Goal: Task Accomplishment & Management: Manage account settings

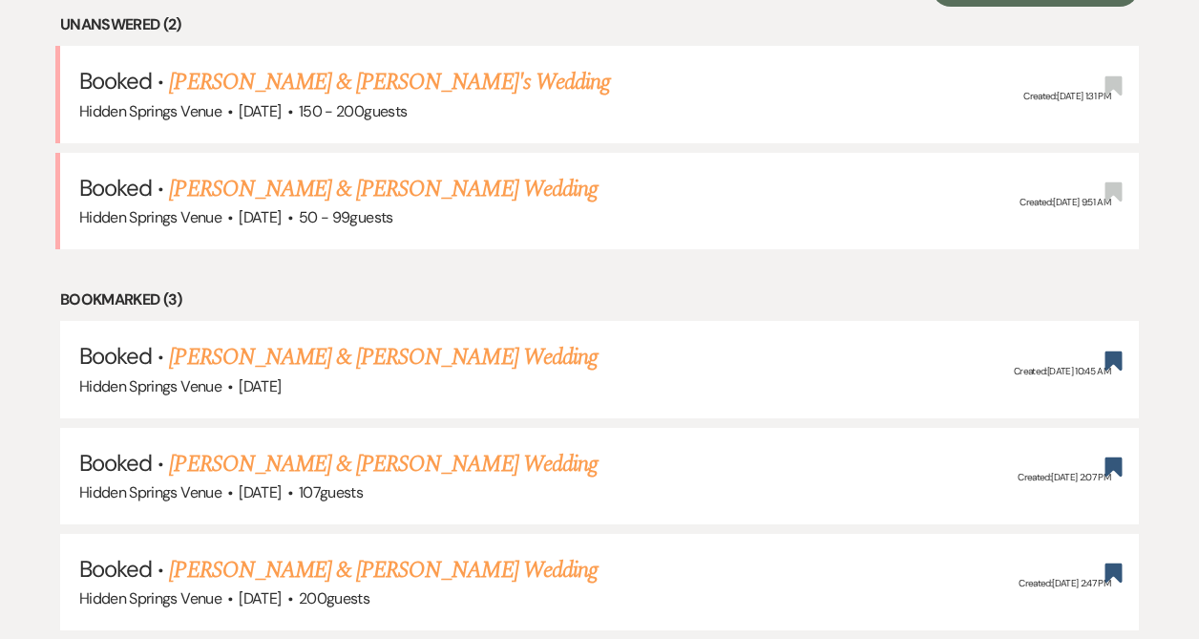
scroll to position [803, 0]
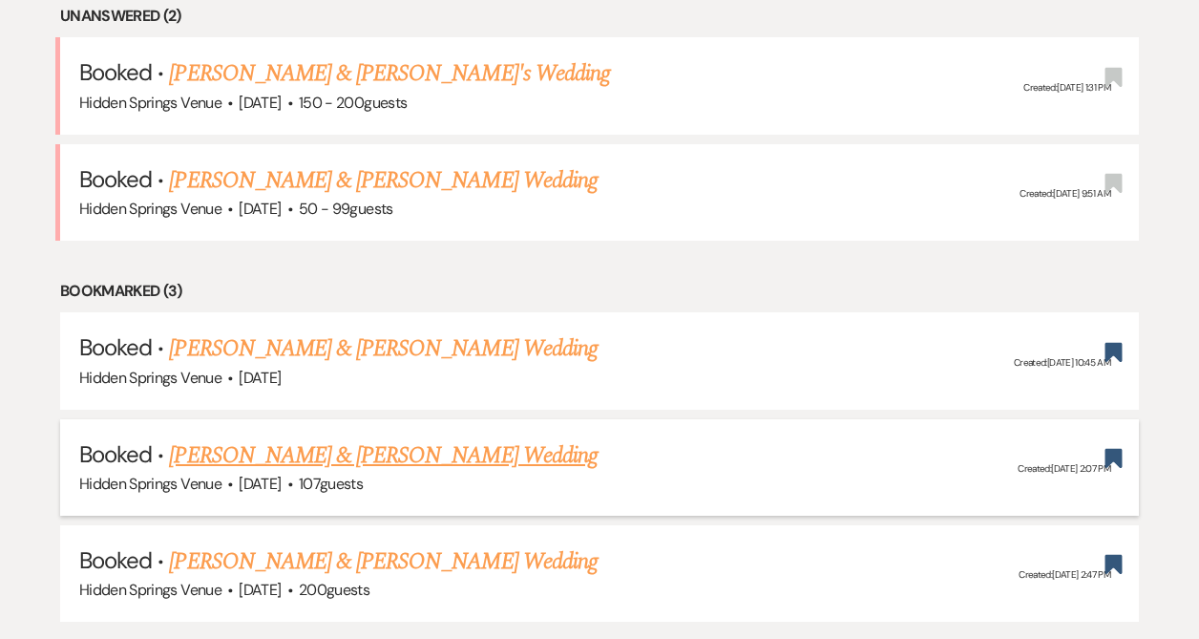
click at [411, 460] on link "[PERSON_NAME] & [PERSON_NAME] Wedding" at bounding box center [383, 455] width 428 height 34
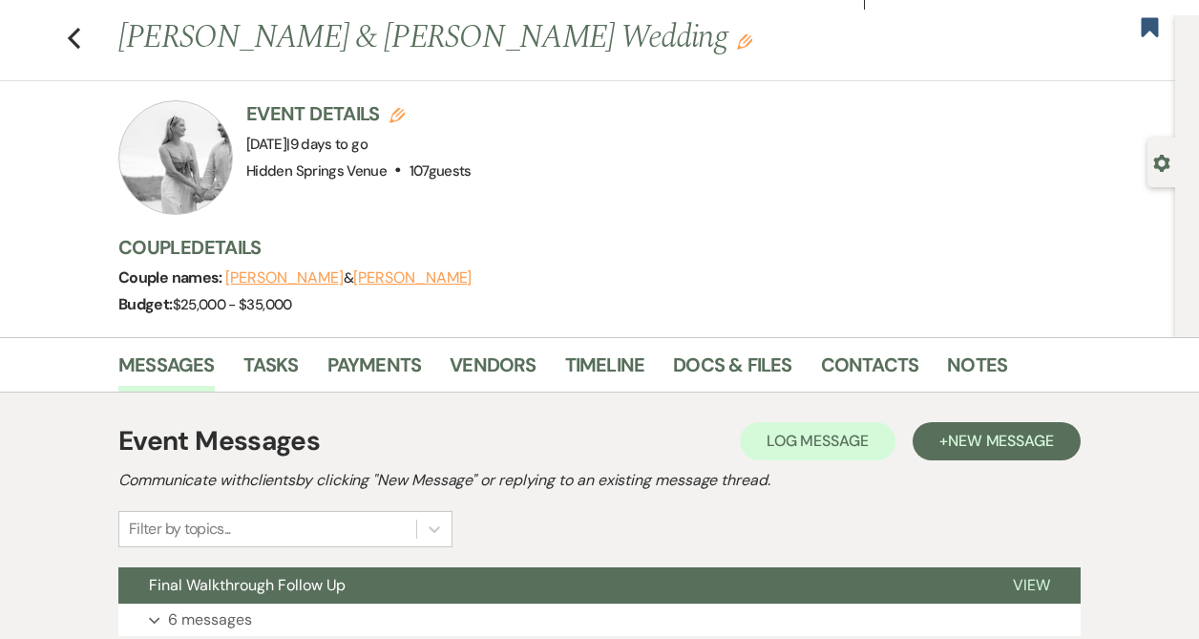
scroll to position [55, 0]
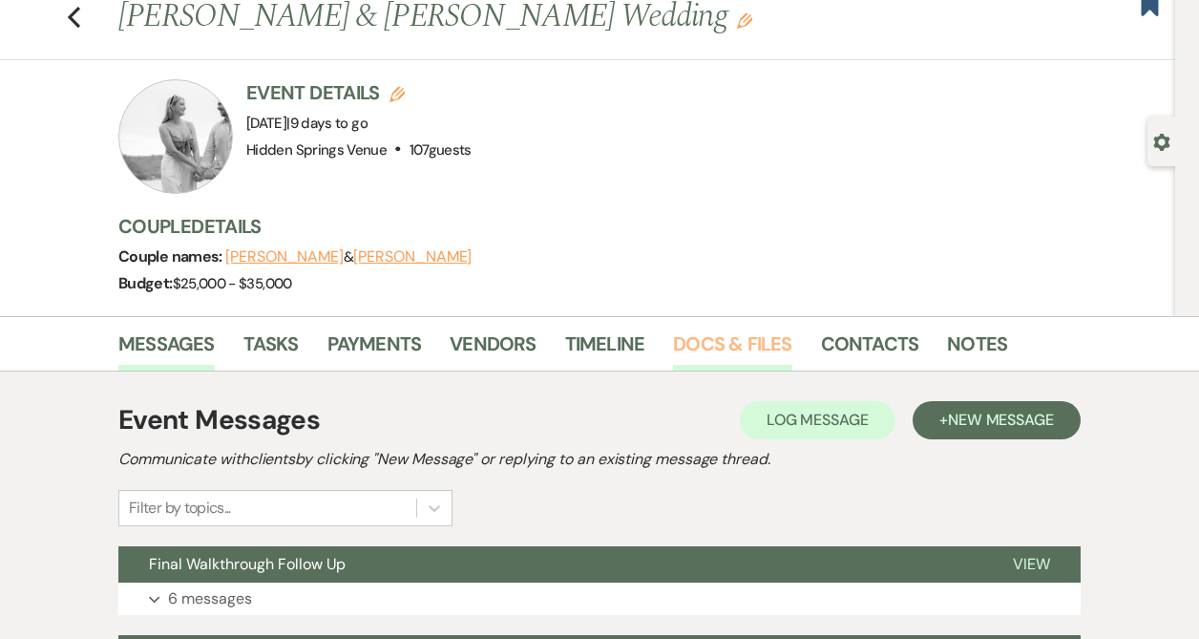
click at [719, 347] on link "Docs & Files" at bounding box center [732, 349] width 118 height 42
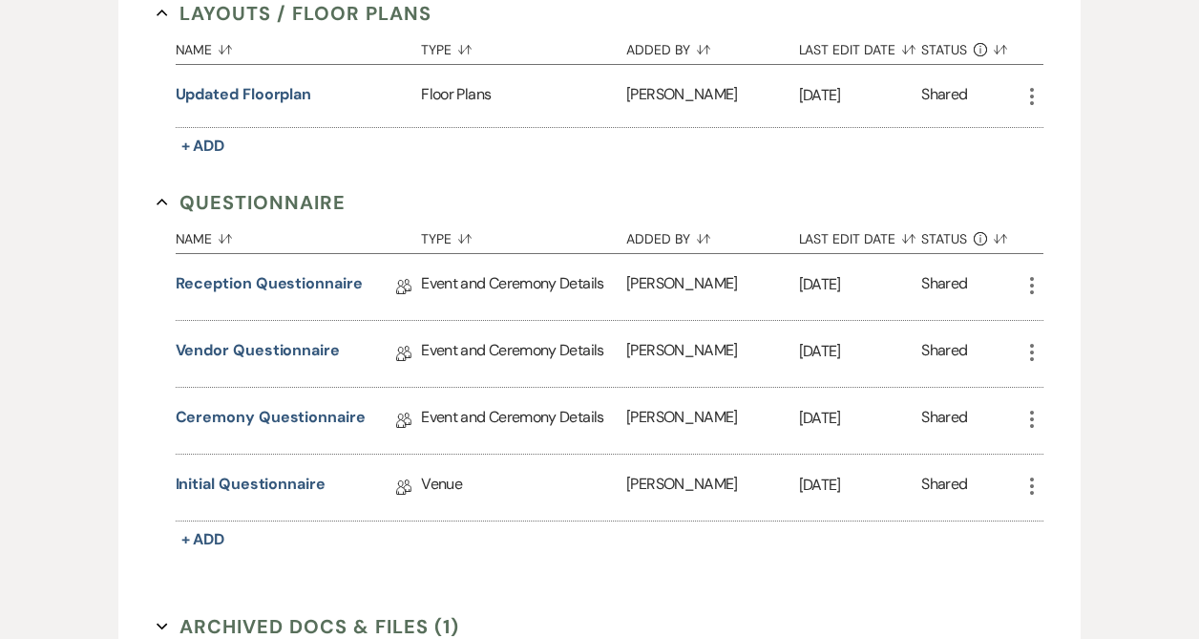
scroll to position [1641, 0]
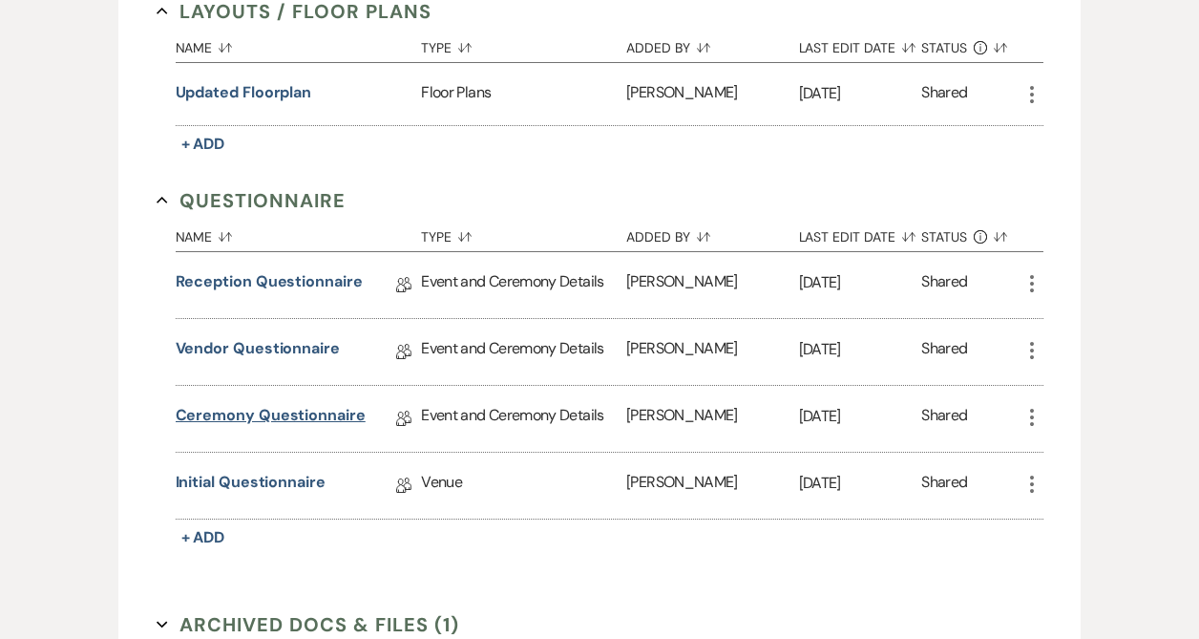
click at [320, 409] on link "Ceremony Questionnaire" at bounding box center [271, 419] width 190 height 30
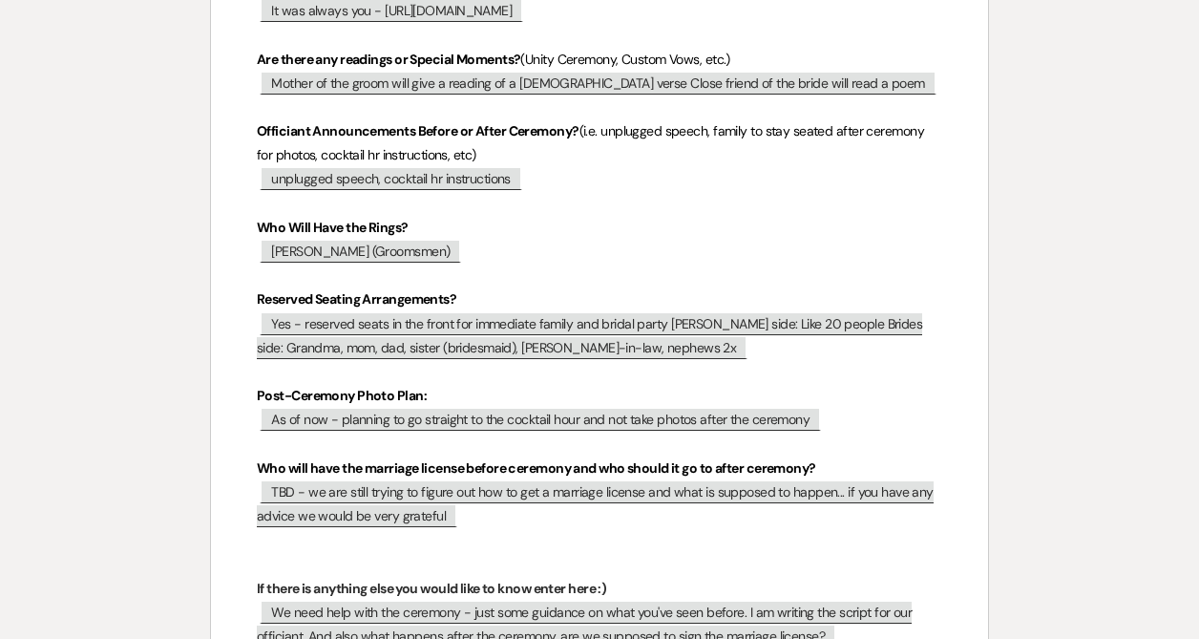
scroll to position [1114, 0]
